Goal: Transaction & Acquisition: Subscribe to service/newsletter

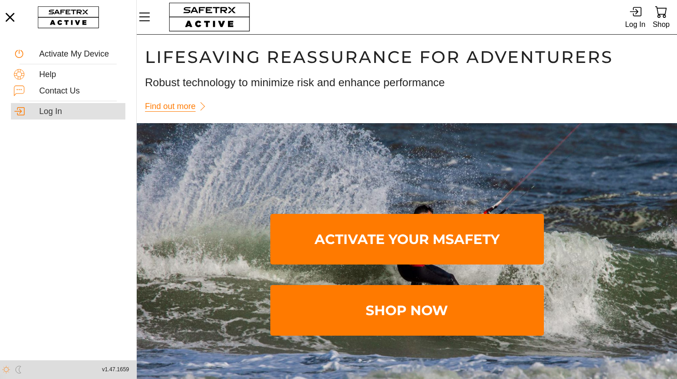
click at [50, 112] on div "Log In" at bounding box center [80, 112] width 83 height 10
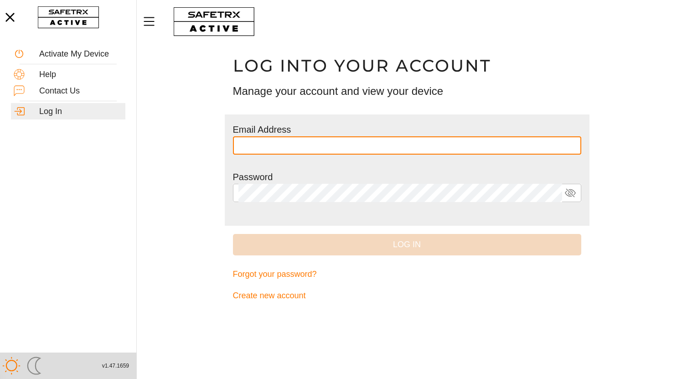
click at [257, 146] on input "text" at bounding box center [406, 145] width 337 height 18
type input "**********"
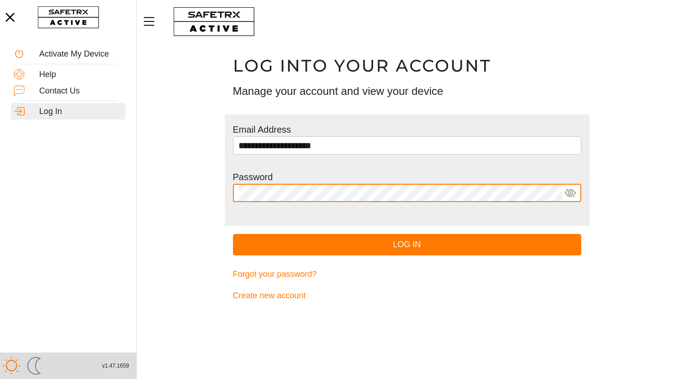
click at [233, 234] on button "Log In" at bounding box center [407, 244] width 348 height 21
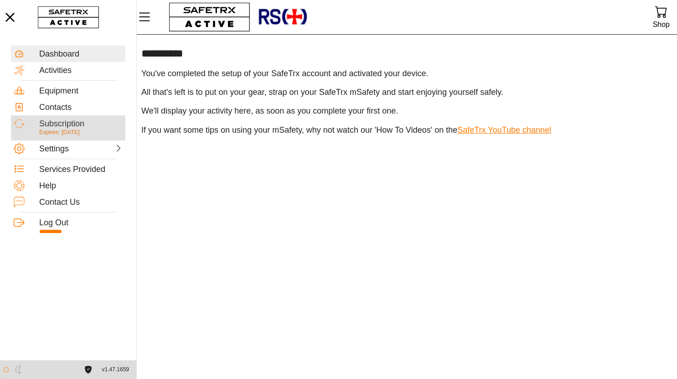
click at [64, 125] on div "Subscription" at bounding box center [80, 124] width 83 height 10
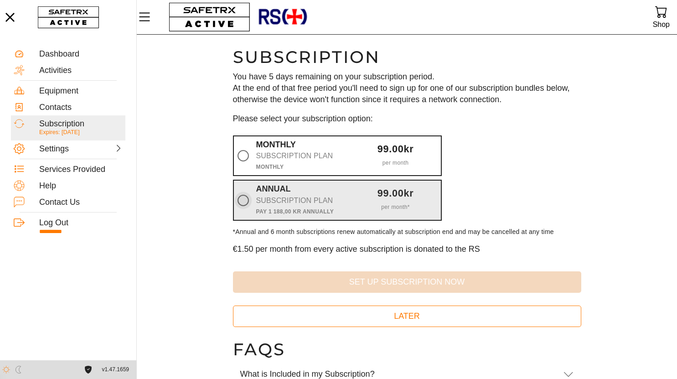
click at [243, 203] on icon at bounding box center [242, 200] width 11 height 11
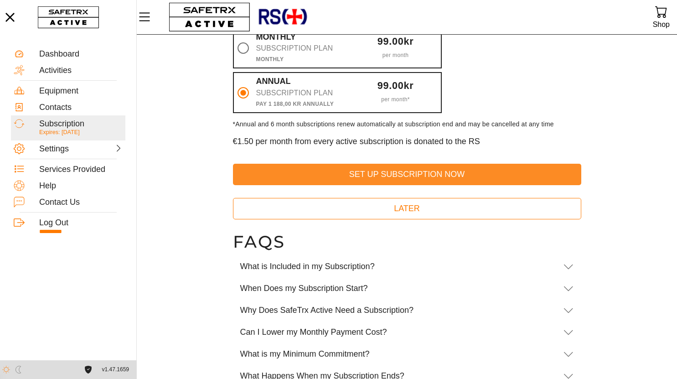
scroll to position [108, 0]
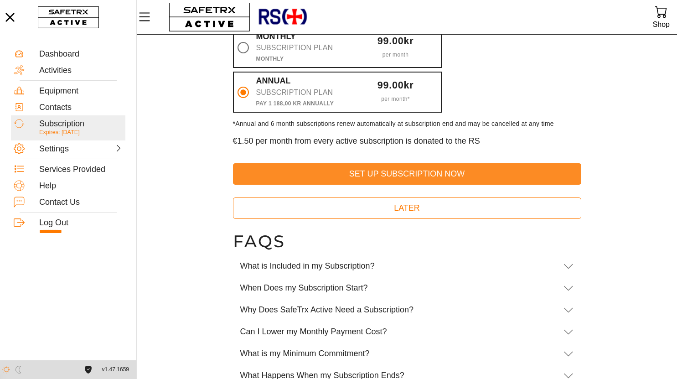
click at [395, 169] on span "Set Up Subscription Now" at bounding box center [407, 174] width 334 height 14
